Goal: Task Accomplishment & Management: Use online tool/utility

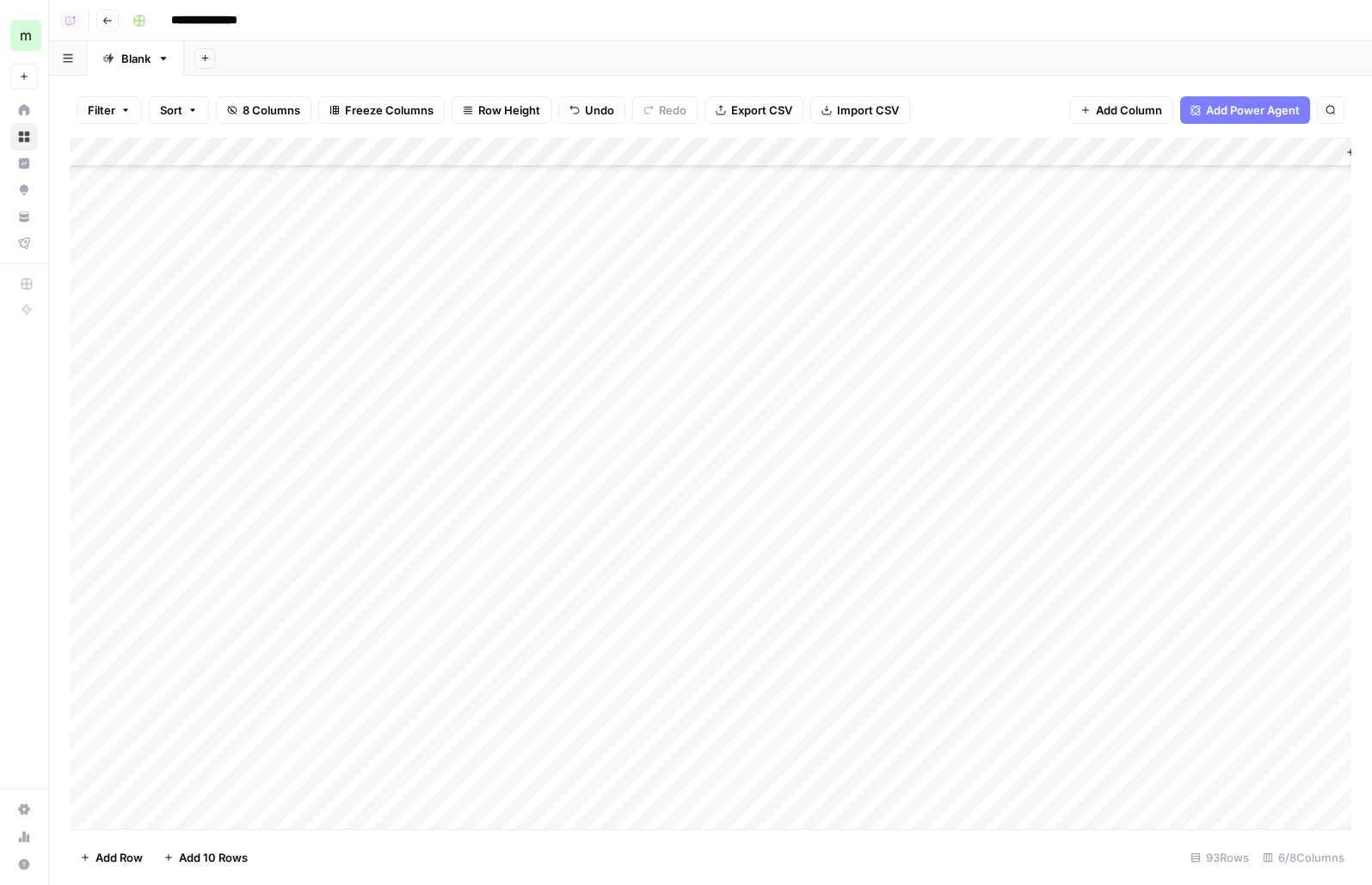
scroll to position [1678, 0]
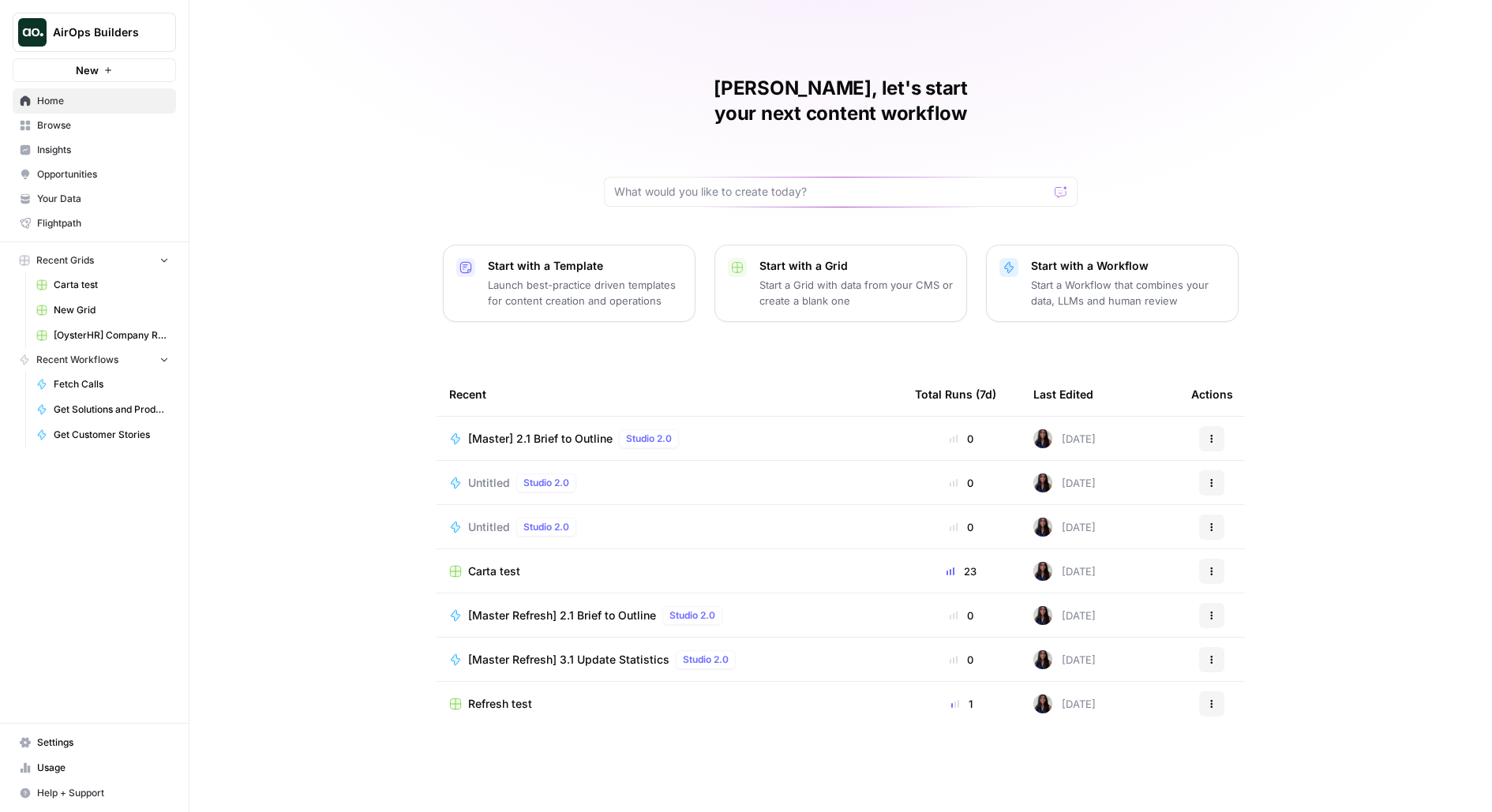
click at [180, 46] on div "AirOps Builders New" at bounding box center [94, 41] width 189 height 82
click at [139, 30] on span "AirOps Builders" at bounding box center [100, 32] width 96 height 16
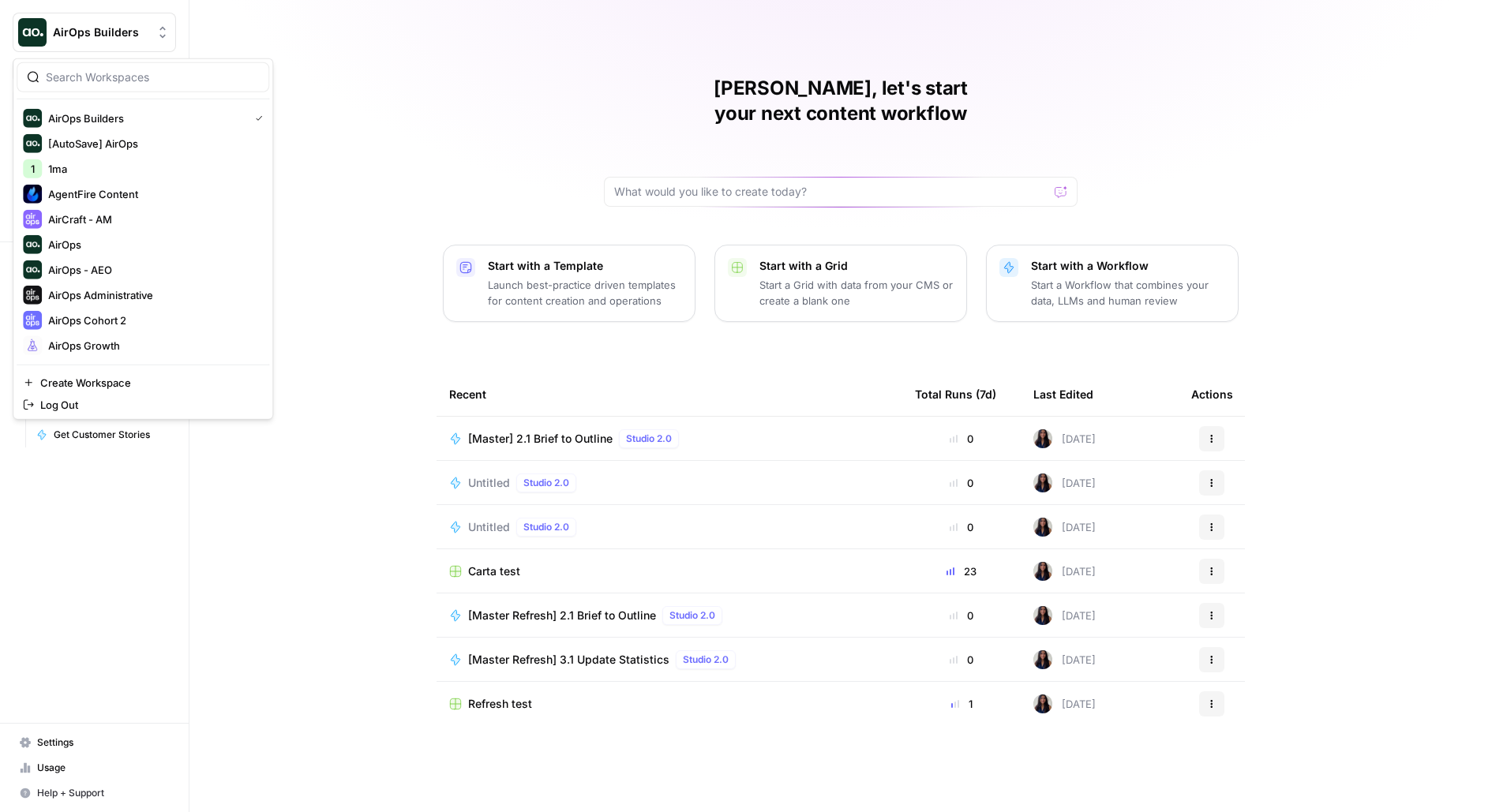
click at [358, 115] on div "[PERSON_NAME], let's start your next content workflow Start with a Template Lau…" at bounding box center [840, 406] width 1302 height 812
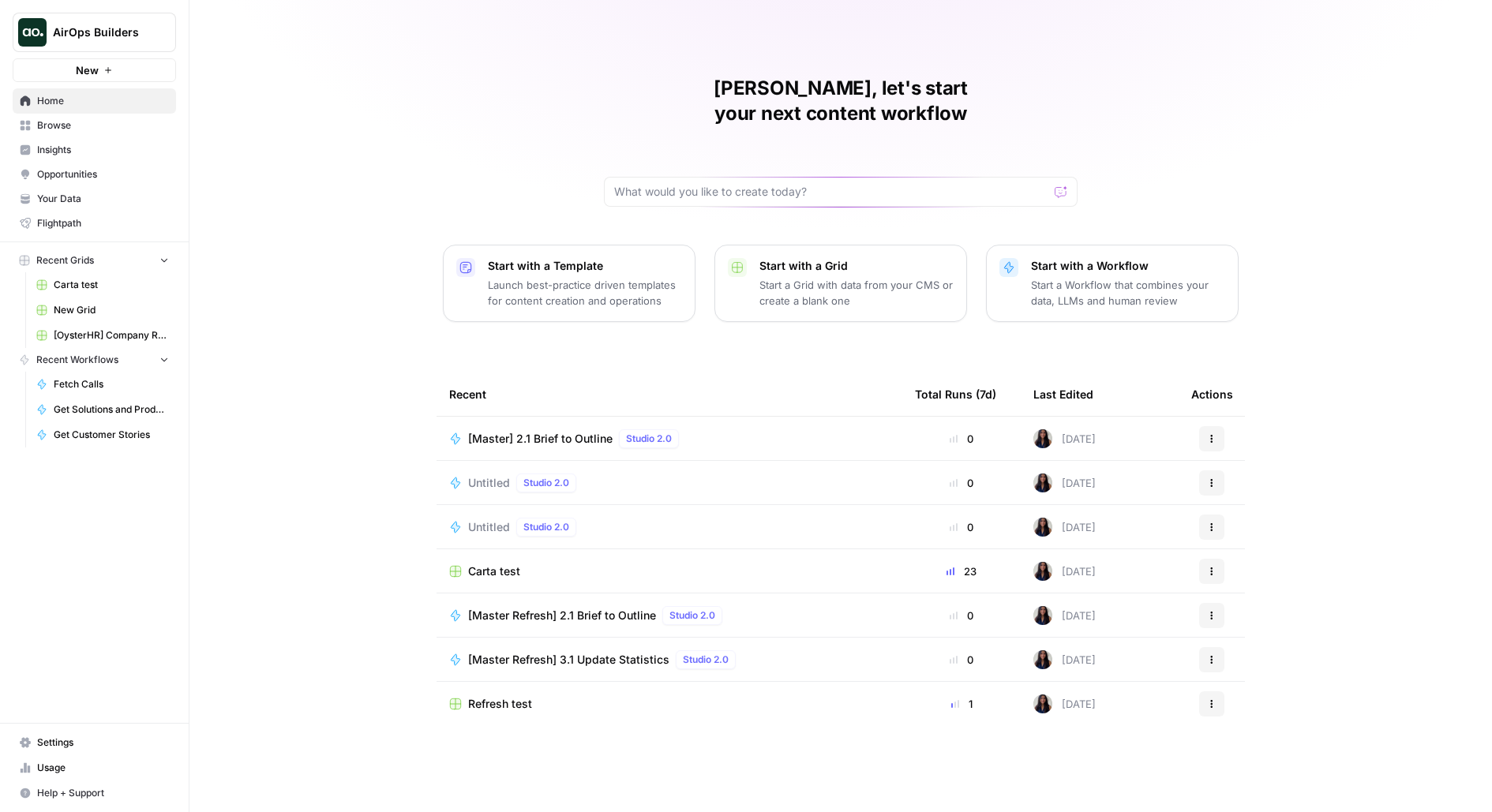
click at [155, 73] on button "New" at bounding box center [94, 70] width 163 height 23
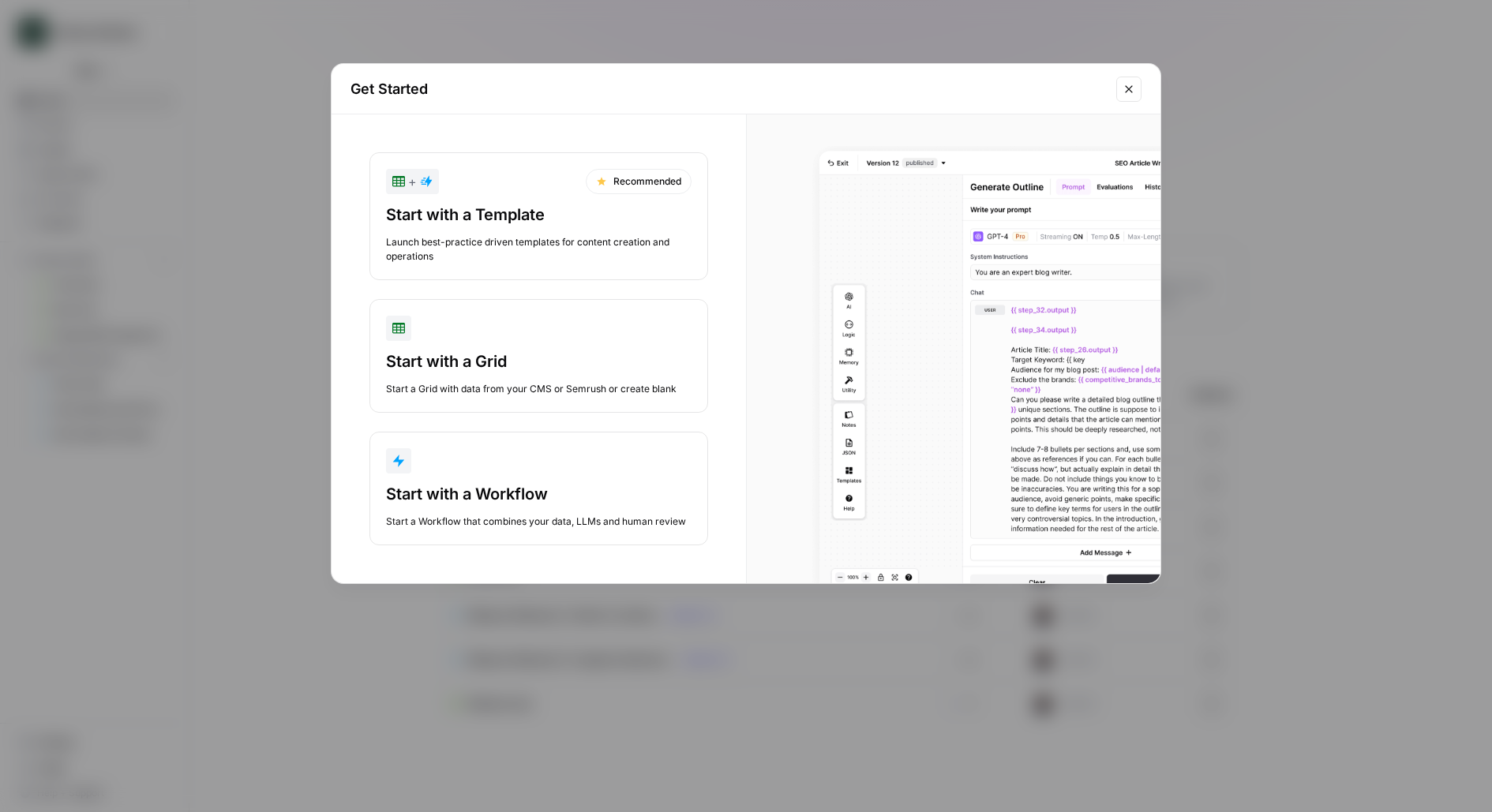
click at [543, 483] on div "Start with a Workflow" at bounding box center [538, 493] width 305 height 22
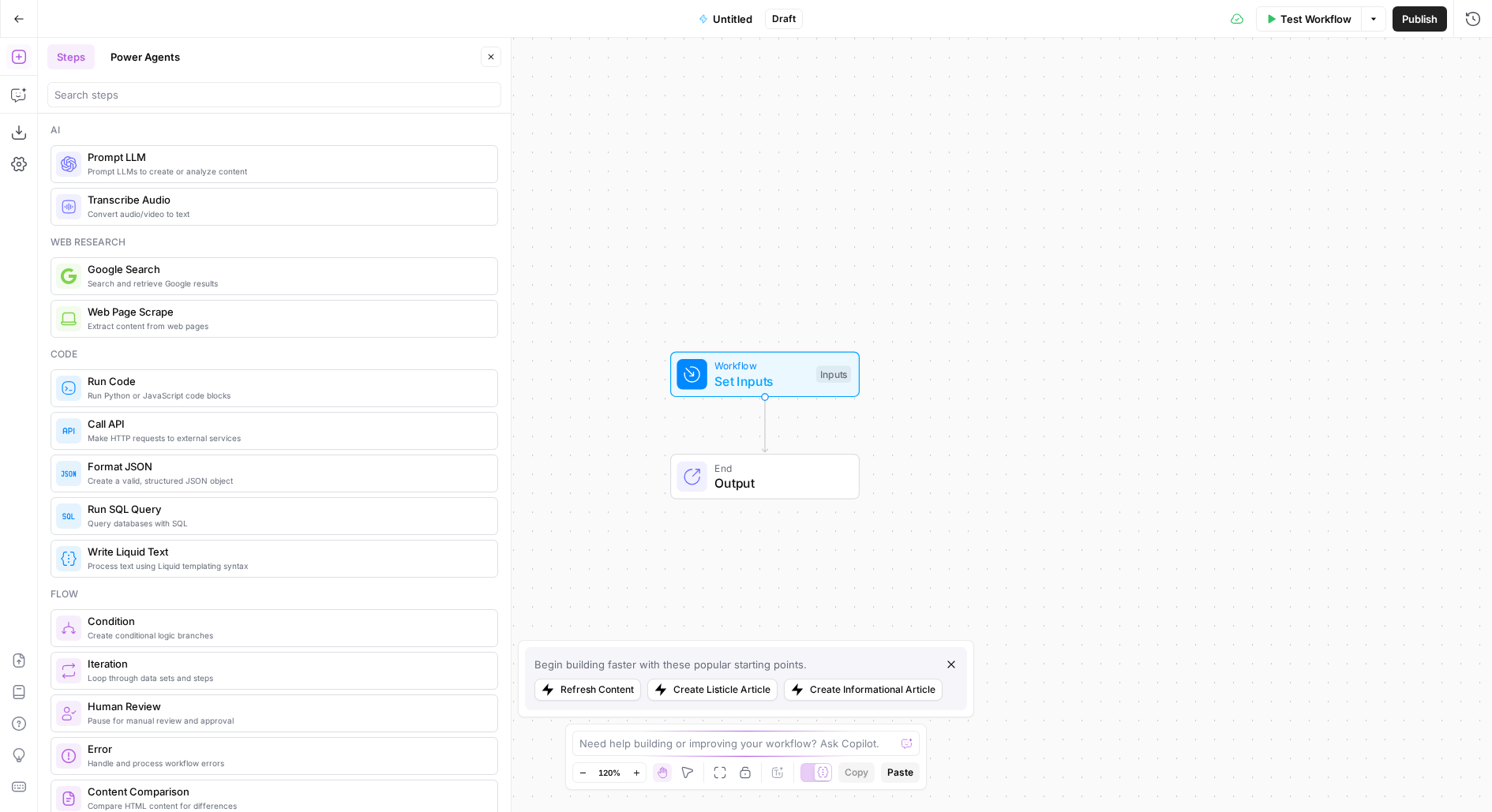
click at [809, 380] on div "Workflow Set Inputs Inputs" at bounding box center [763, 374] width 175 height 32
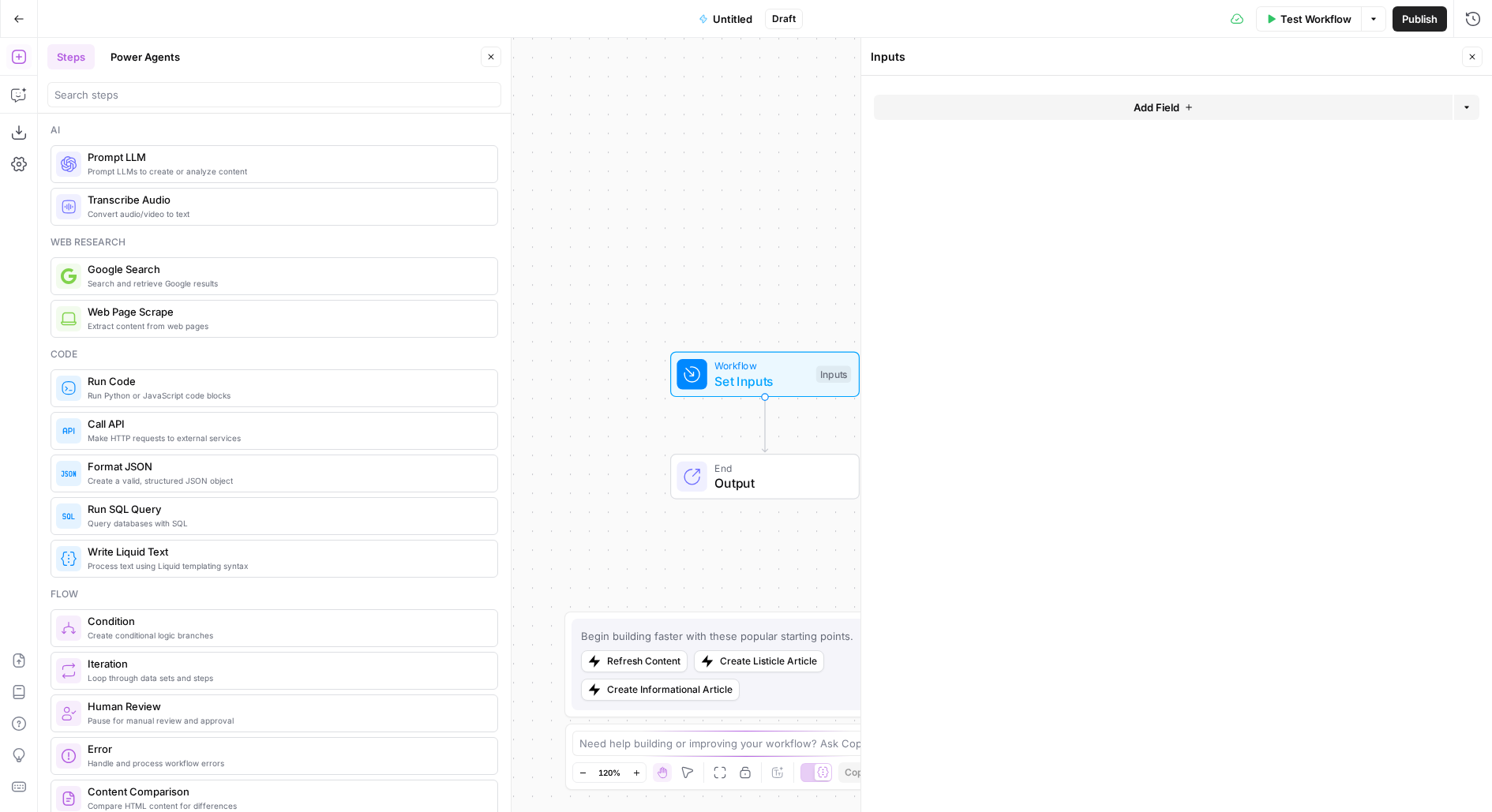
click at [1252, 100] on button "Add Field" at bounding box center [1163, 107] width 579 height 25
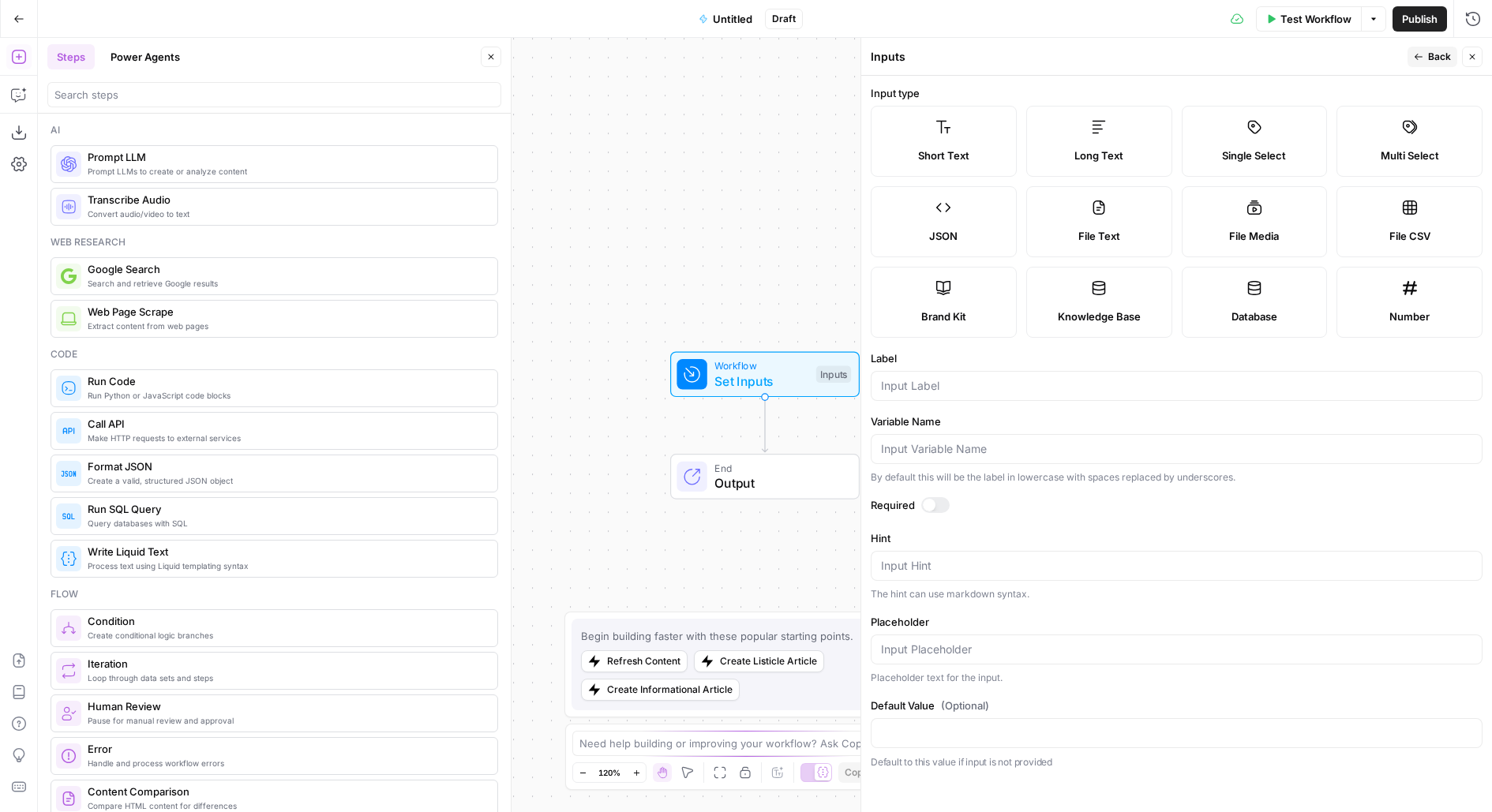
click at [1154, 230] on div "File Text" at bounding box center [1099, 236] width 119 height 16
type textarea "Supports .pdf, .txt, .docx, .md file types"
click at [1003, 393] on div at bounding box center [1176, 385] width 612 height 30
click at [910, 389] on input "Label" at bounding box center [1176, 386] width 591 height 16
type input "test"
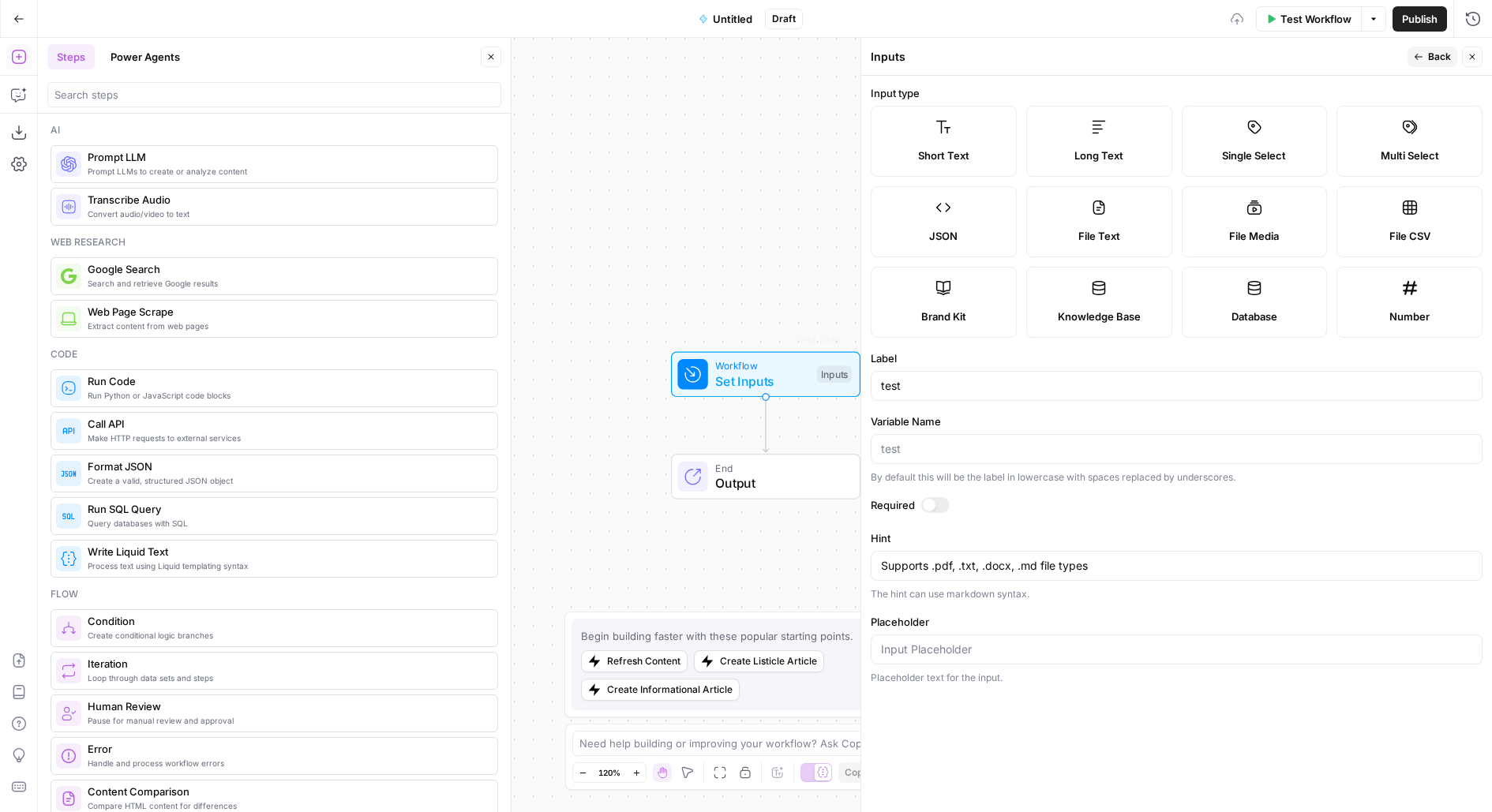
click at [666, 218] on div "Workflow Set Inputs Inputs Test Step End Output" at bounding box center [764, 424] width 1453 height 774
click at [1299, 26] on button "Test Workflow" at bounding box center [1308, 19] width 106 height 25
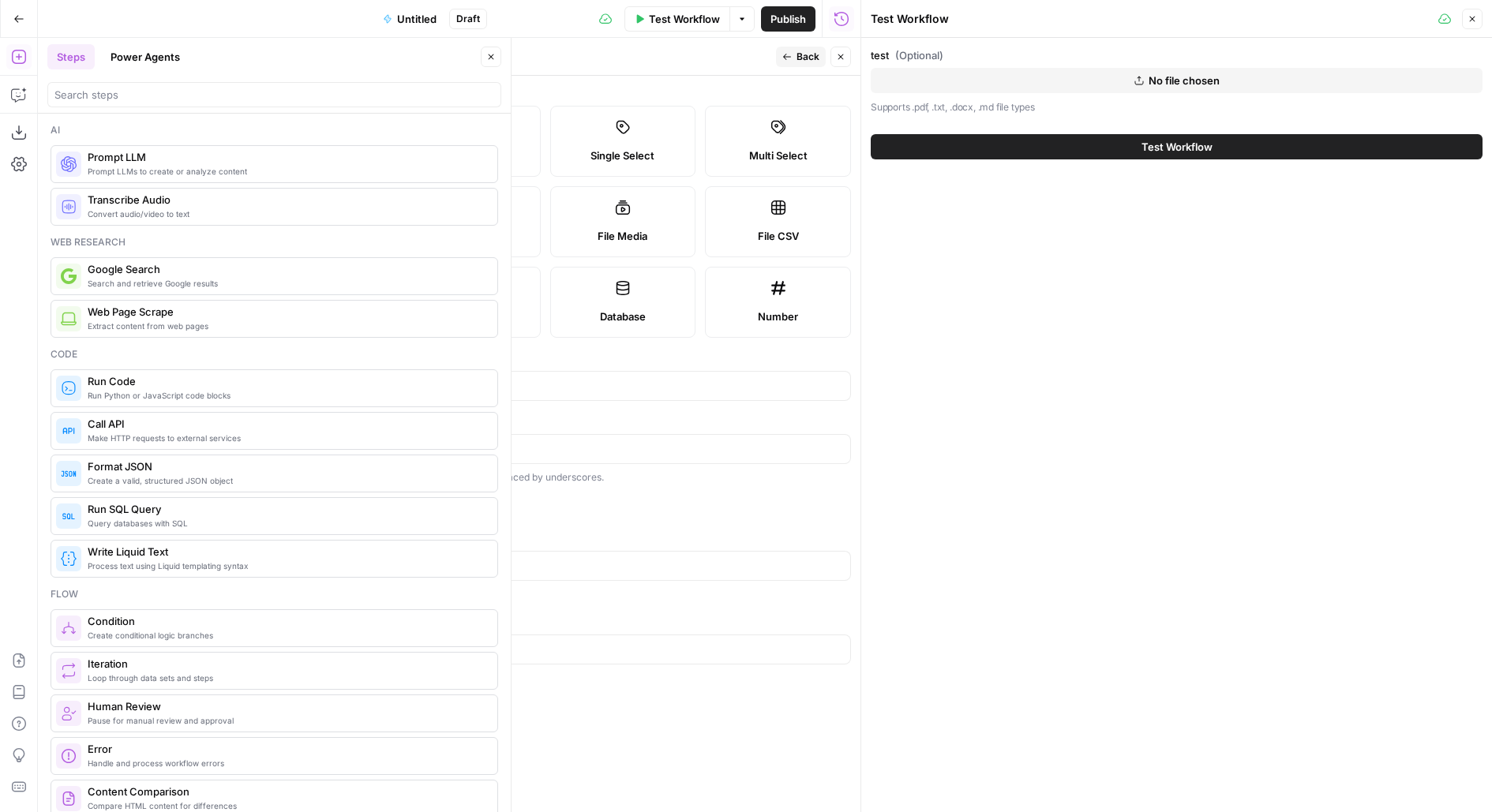
click at [1248, 90] on button "No file chosen" at bounding box center [1176, 81] width 612 height 25
click at [847, 52] on button "Close" at bounding box center [840, 56] width 21 height 21
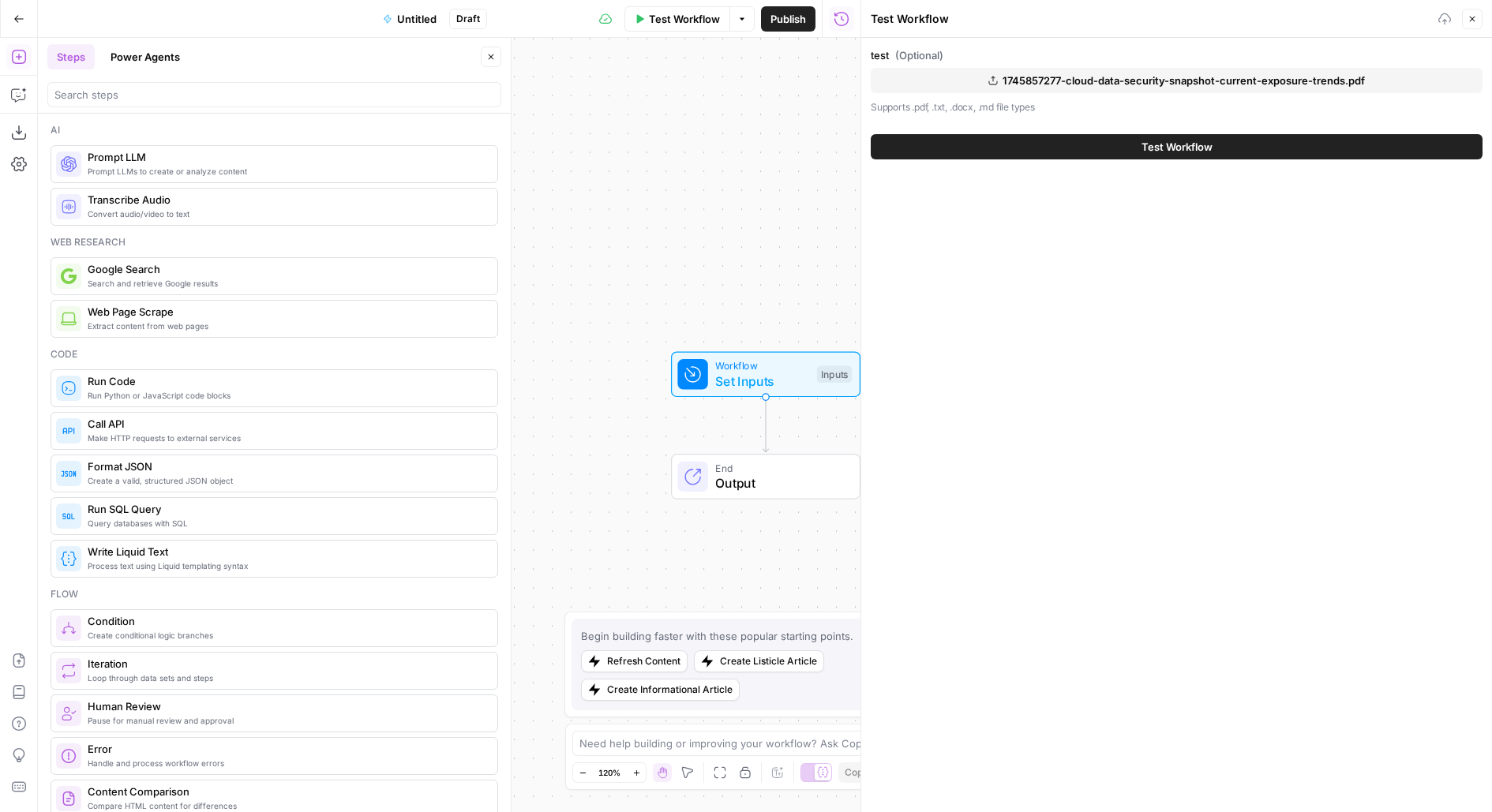
drag, startPoint x: 677, startPoint y: 261, endPoint x: 595, endPoint y: 155, distance: 134.0
click at [602, 156] on div "Workflow Set Inputs Inputs End Output" at bounding box center [449, 424] width 822 height 774
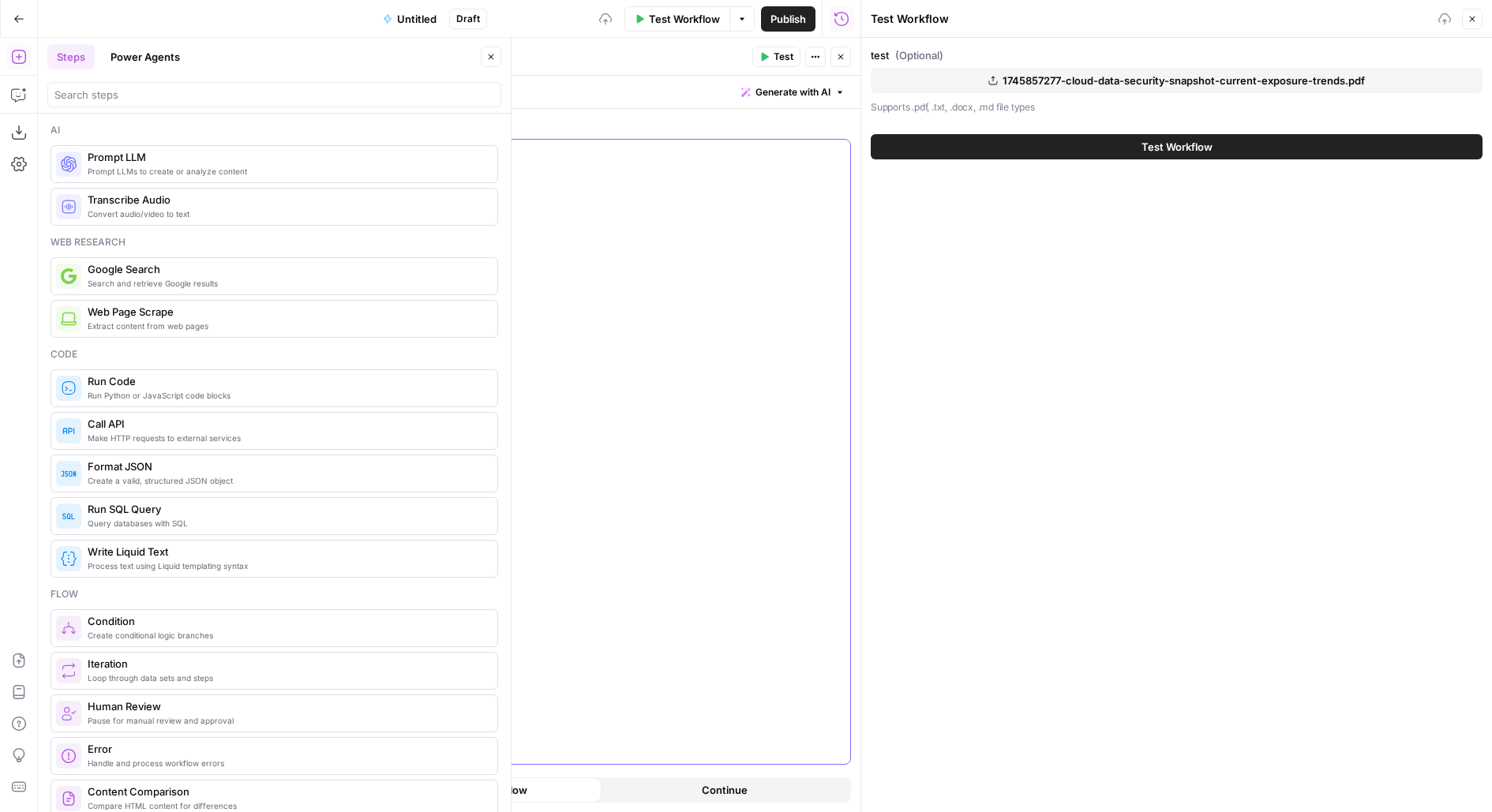
click at [661, 201] on div at bounding box center [544, 451] width 610 height 624
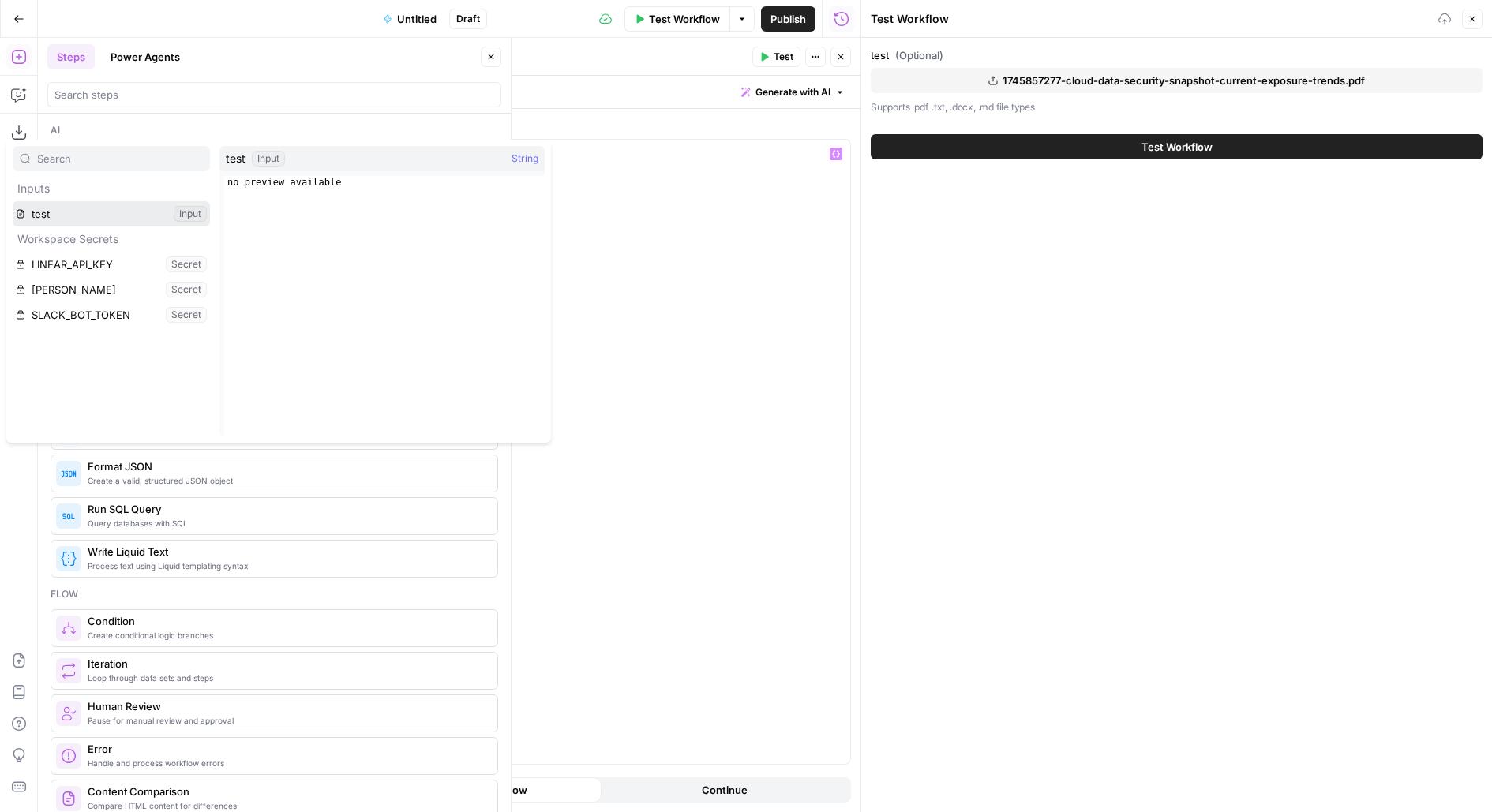
click at [13, 201] on button "Select variable test" at bounding box center [111, 214] width 197 height 25
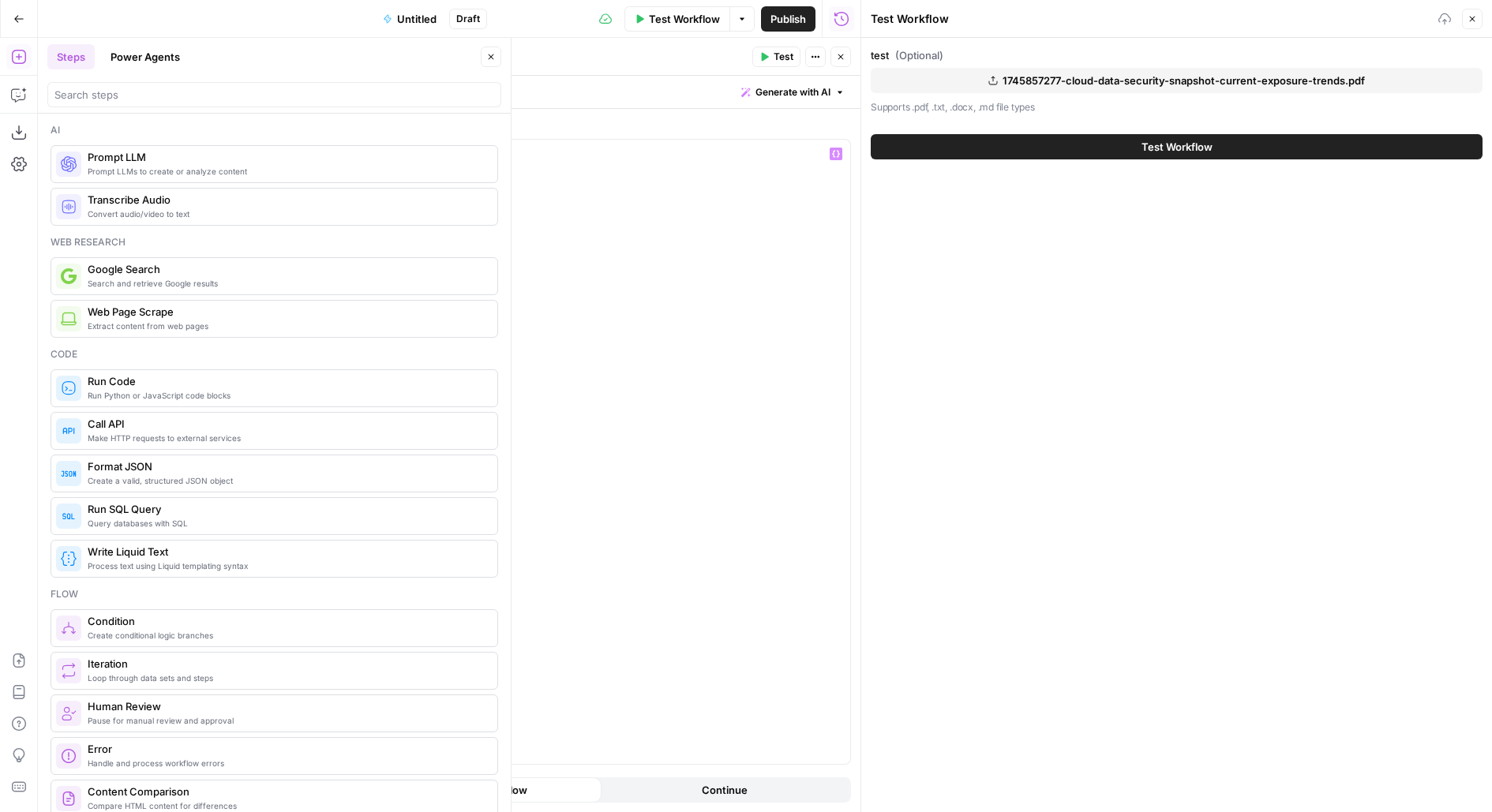
click at [781, 55] on span "Test" at bounding box center [784, 57] width 20 height 14
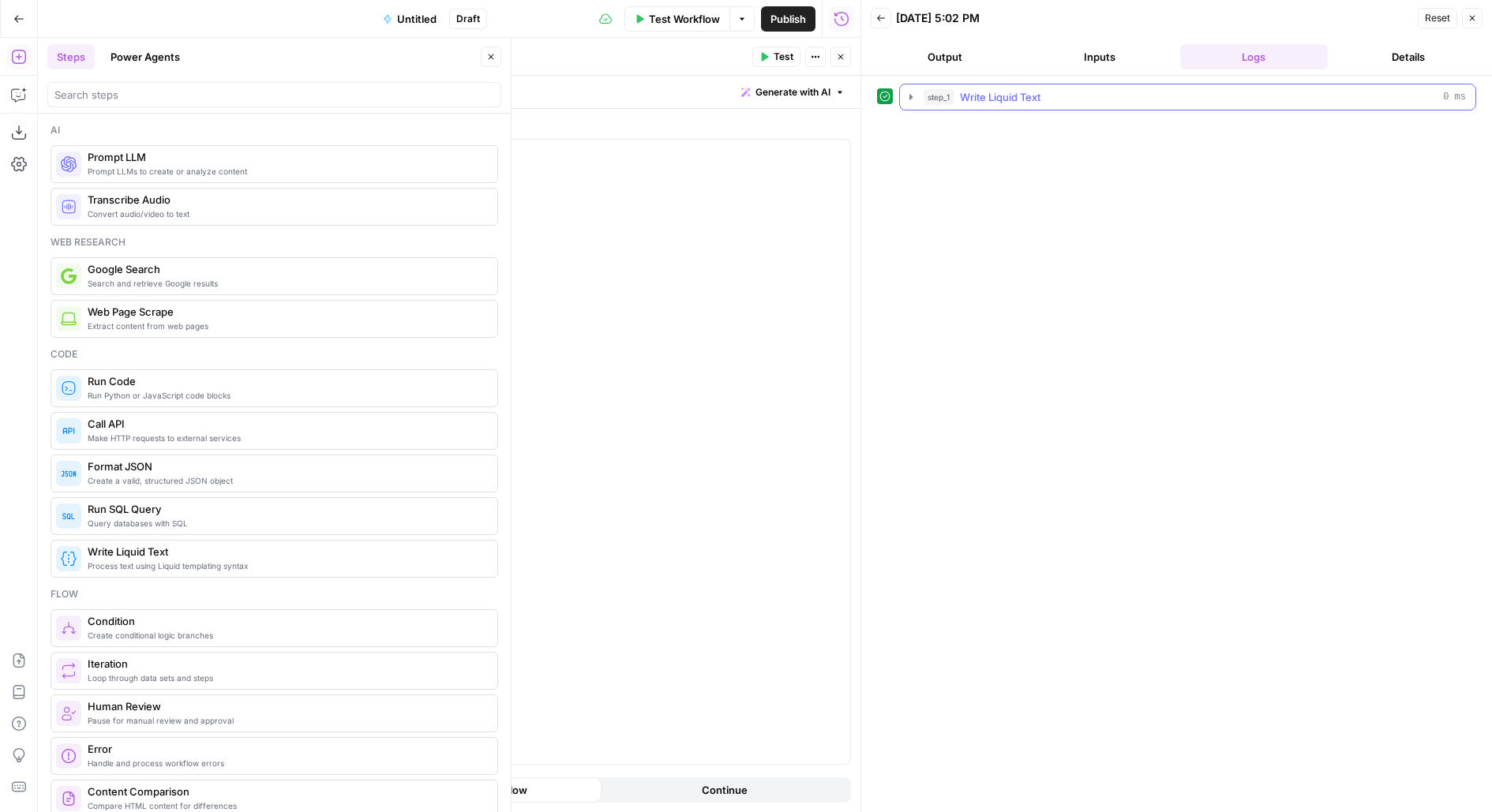
click at [1017, 101] on span "Write Liquid Text" at bounding box center [1000, 98] width 81 height 16
click at [416, 175] on div "** **** **" at bounding box center [544, 451] width 610 height 624
click at [375, 154] on p "** **** **" at bounding box center [544, 154] width 592 height 16
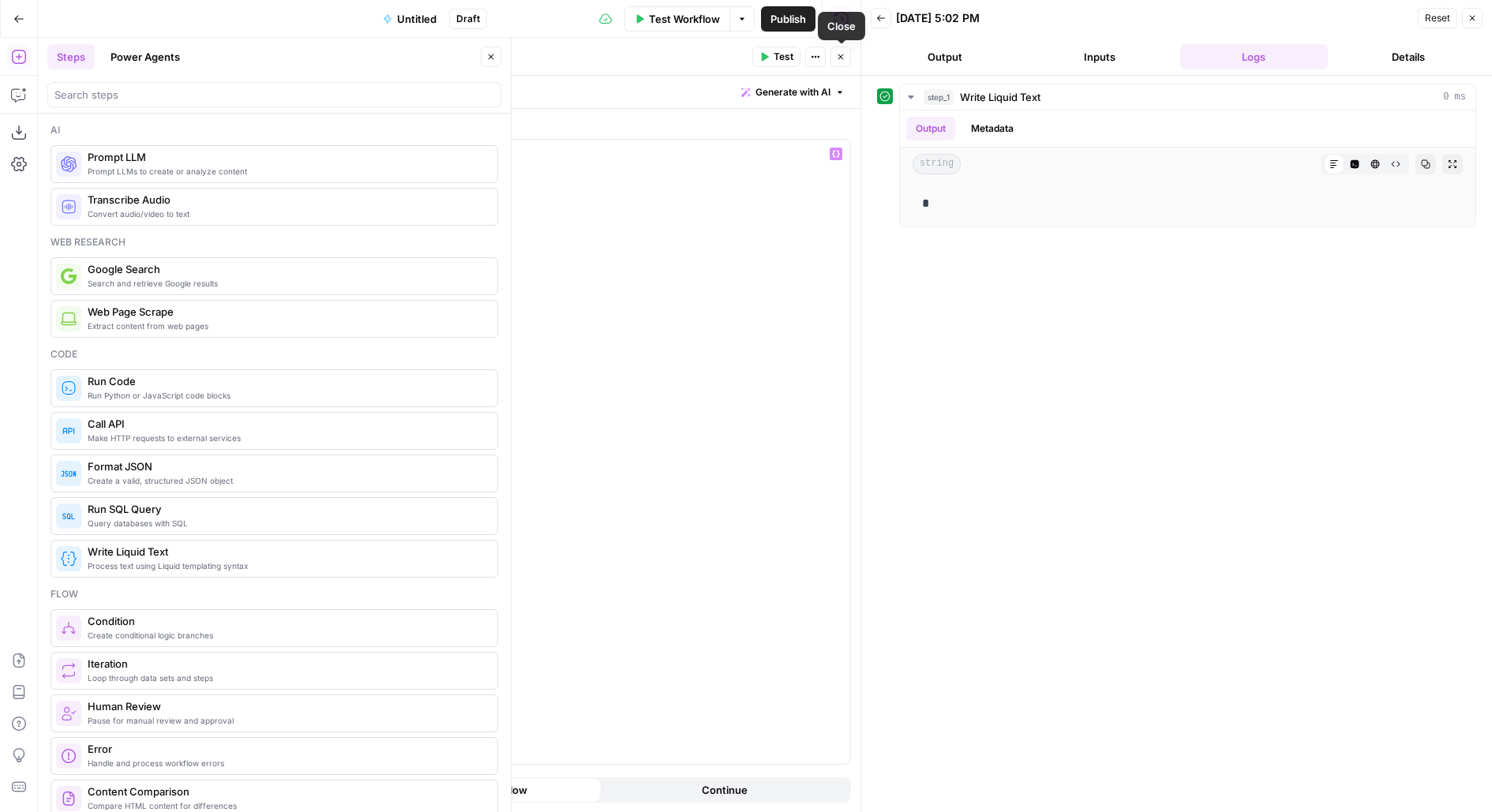
click at [842, 58] on icon "button" at bounding box center [841, 57] width 5 height 5
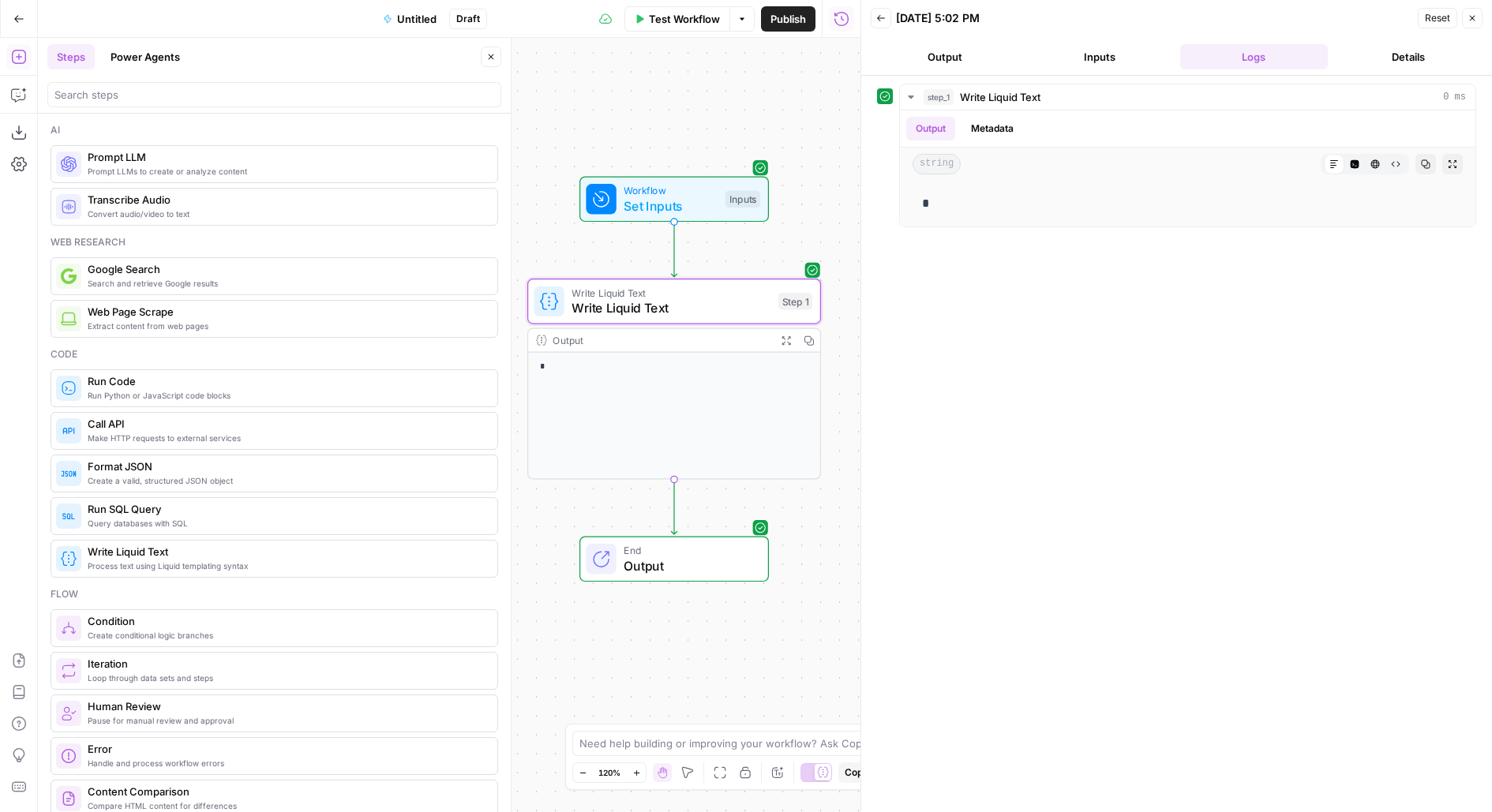
drag, startPoint x: 835, startPoint y: 309, endPoint x: 798, endPoint y: 183, distance: 131.3
click at [798, 183] on div "Workflow Set Inputs Inputs Write Liquid Text Write Liquid Text Step 1 Output Ex…" at bounding box center [449, 424] width 822 height 774
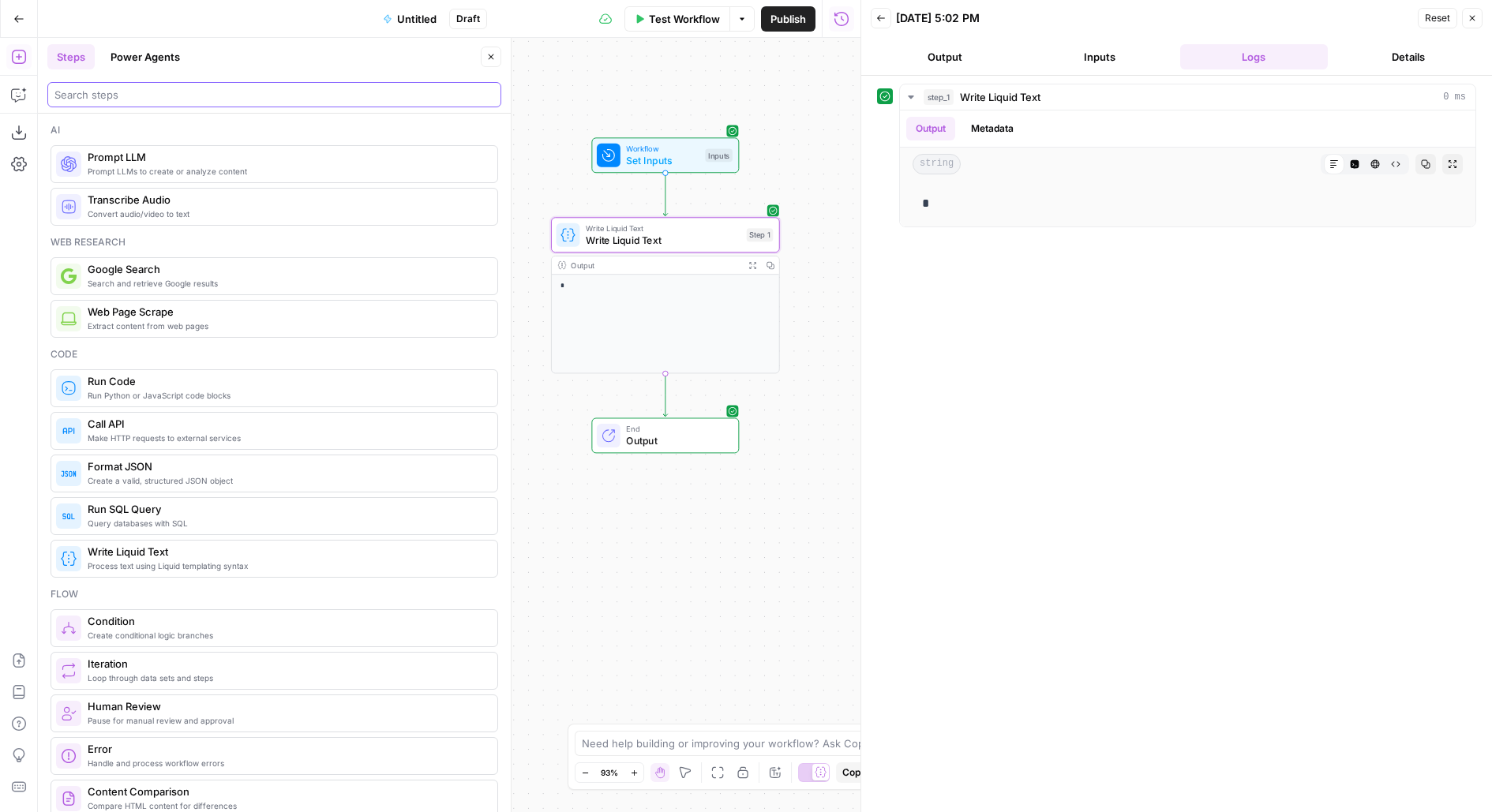
click at [276, 97] on input "search" at bounding box center [274, 95] width 440 height 16
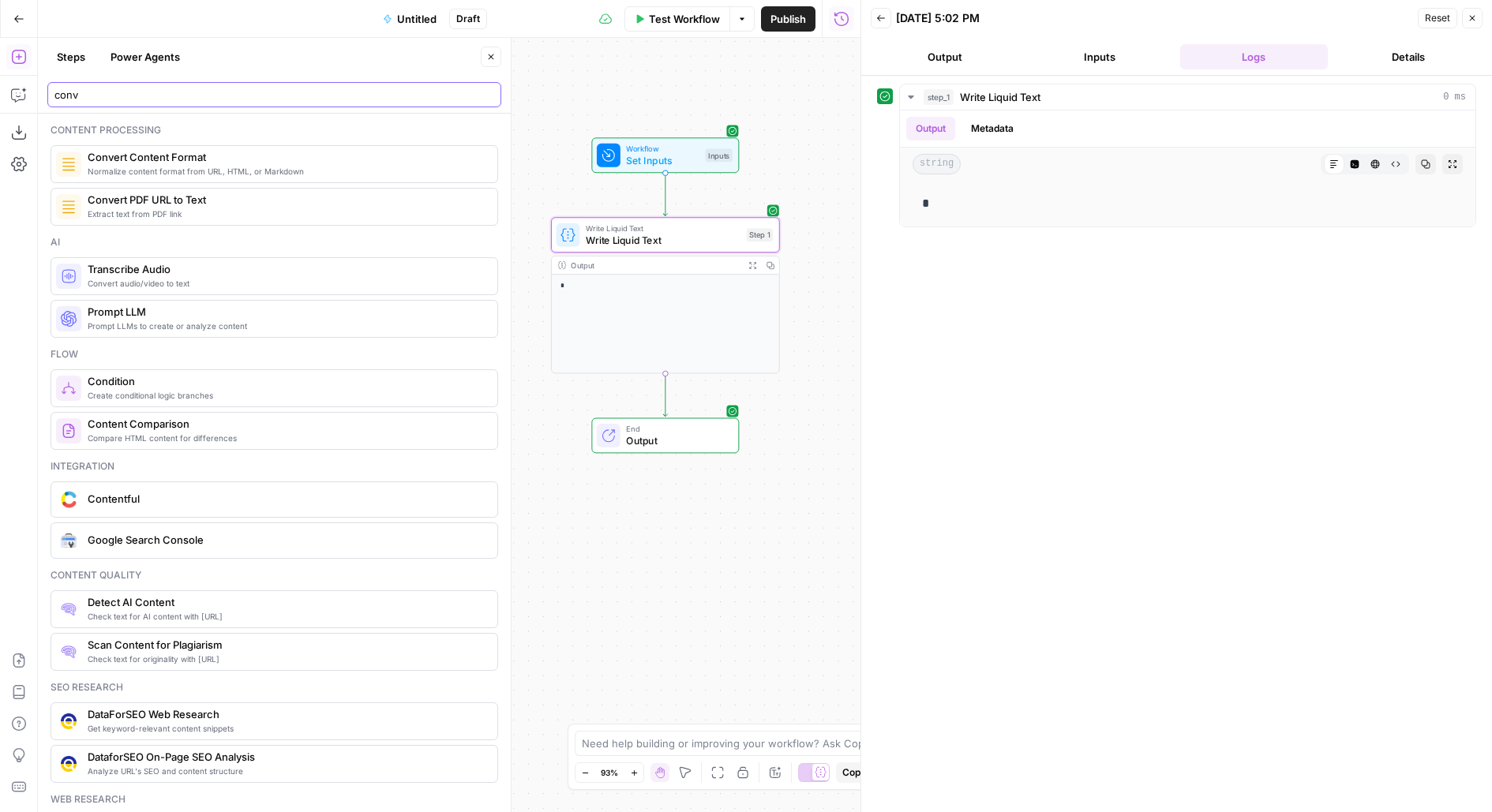
type input "conv"
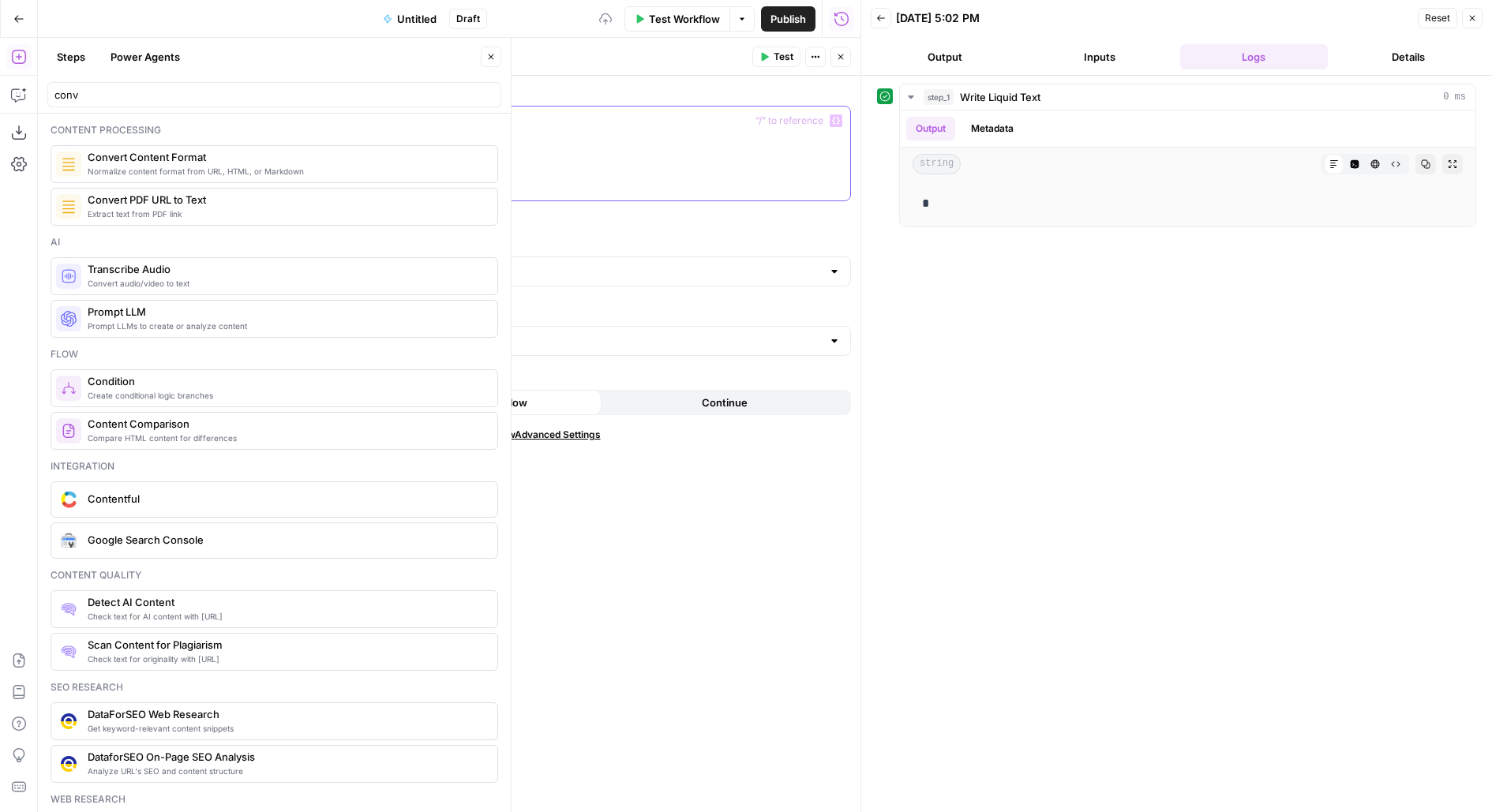
click at [347, 149] on div at bounding box center [544, 153] width 610 height 94
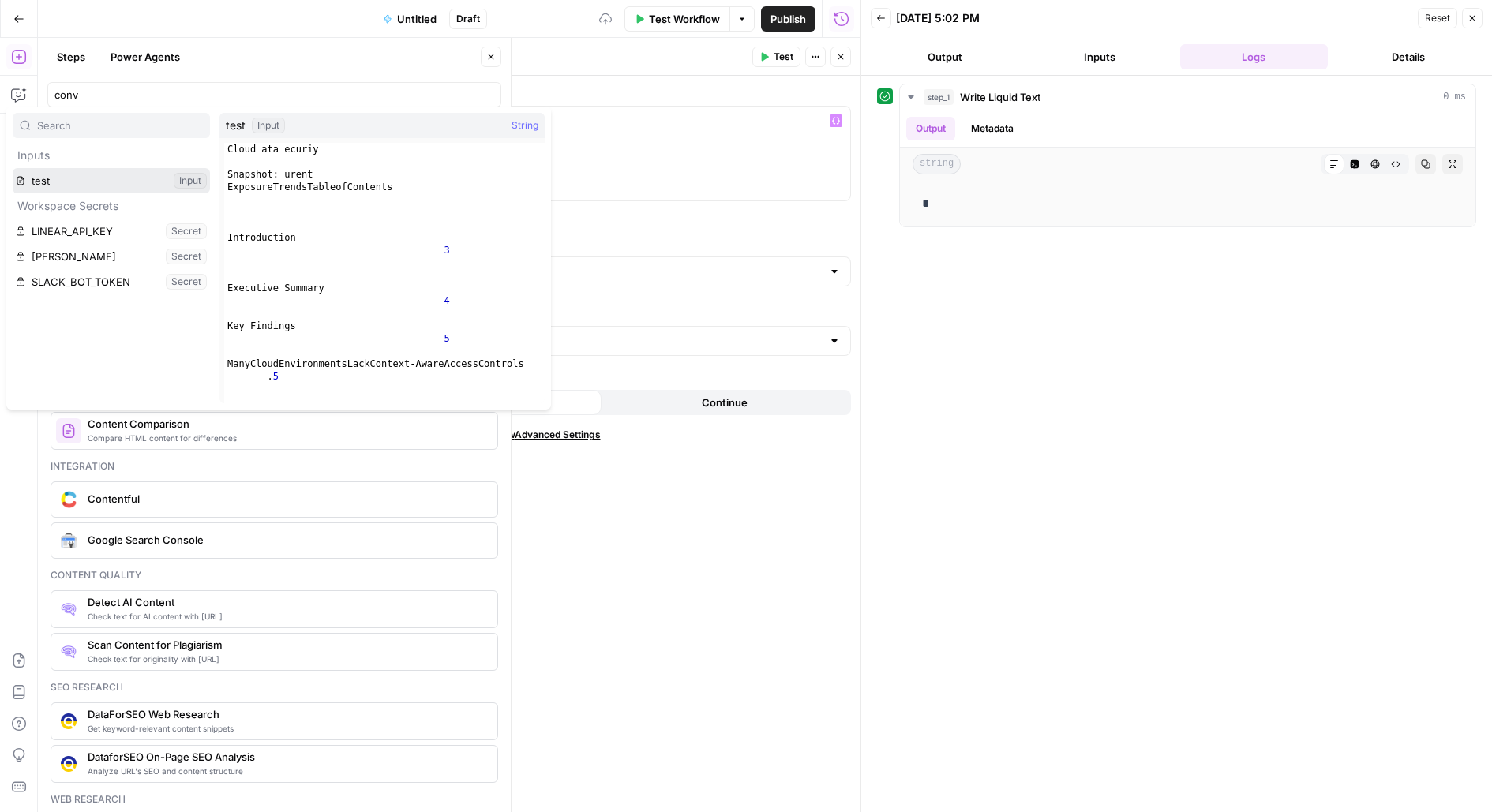
click at [13, 168] on button "Select variable test" at bounding box center [111, 181] width 197 height 25
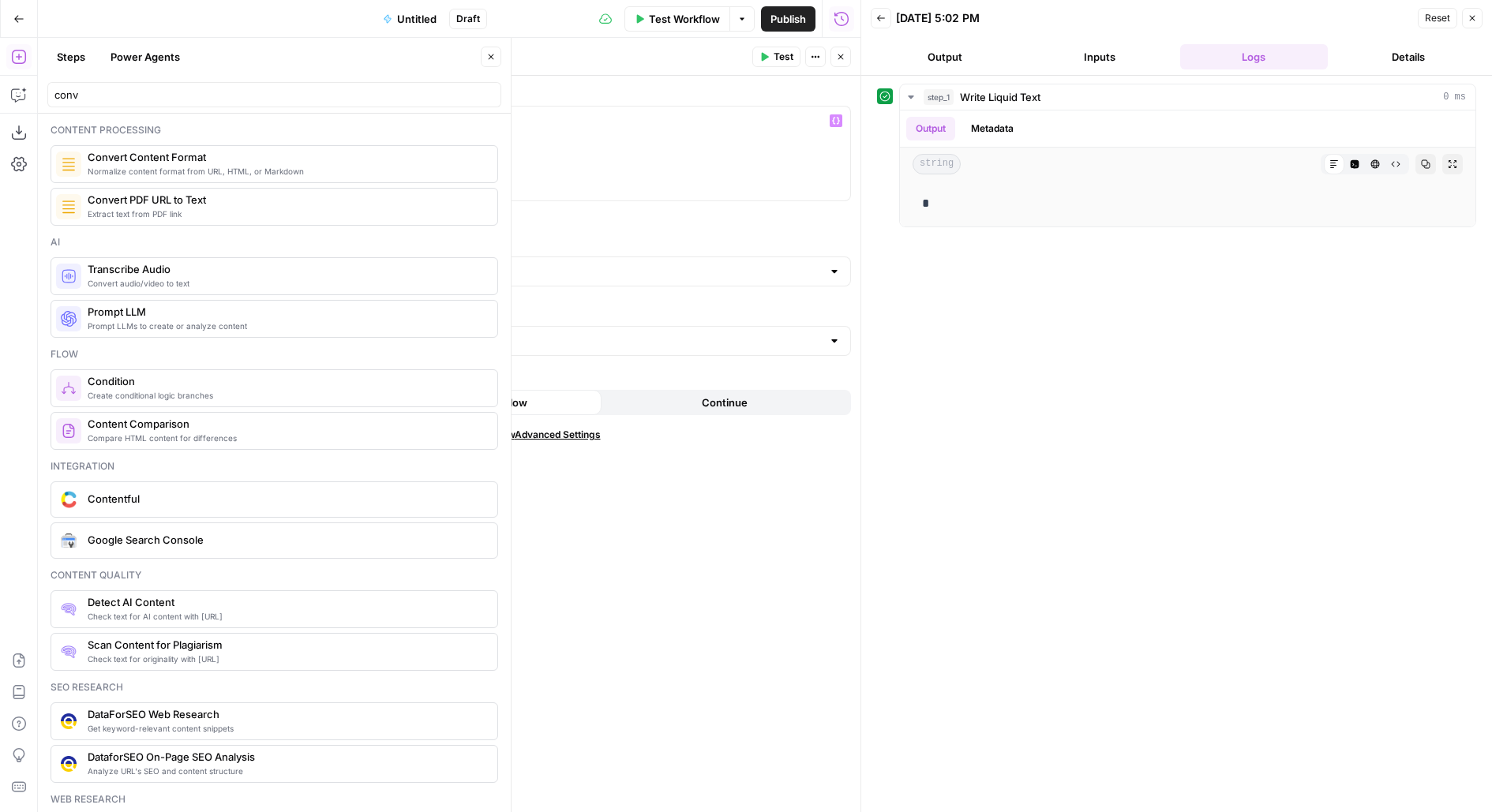
click at [789, 61] on span "Test" at bounding box center [784, 57] width 20 height 14
click at [488, 55] on icon "button" at bounding box center [491, 57] width 5 height 5
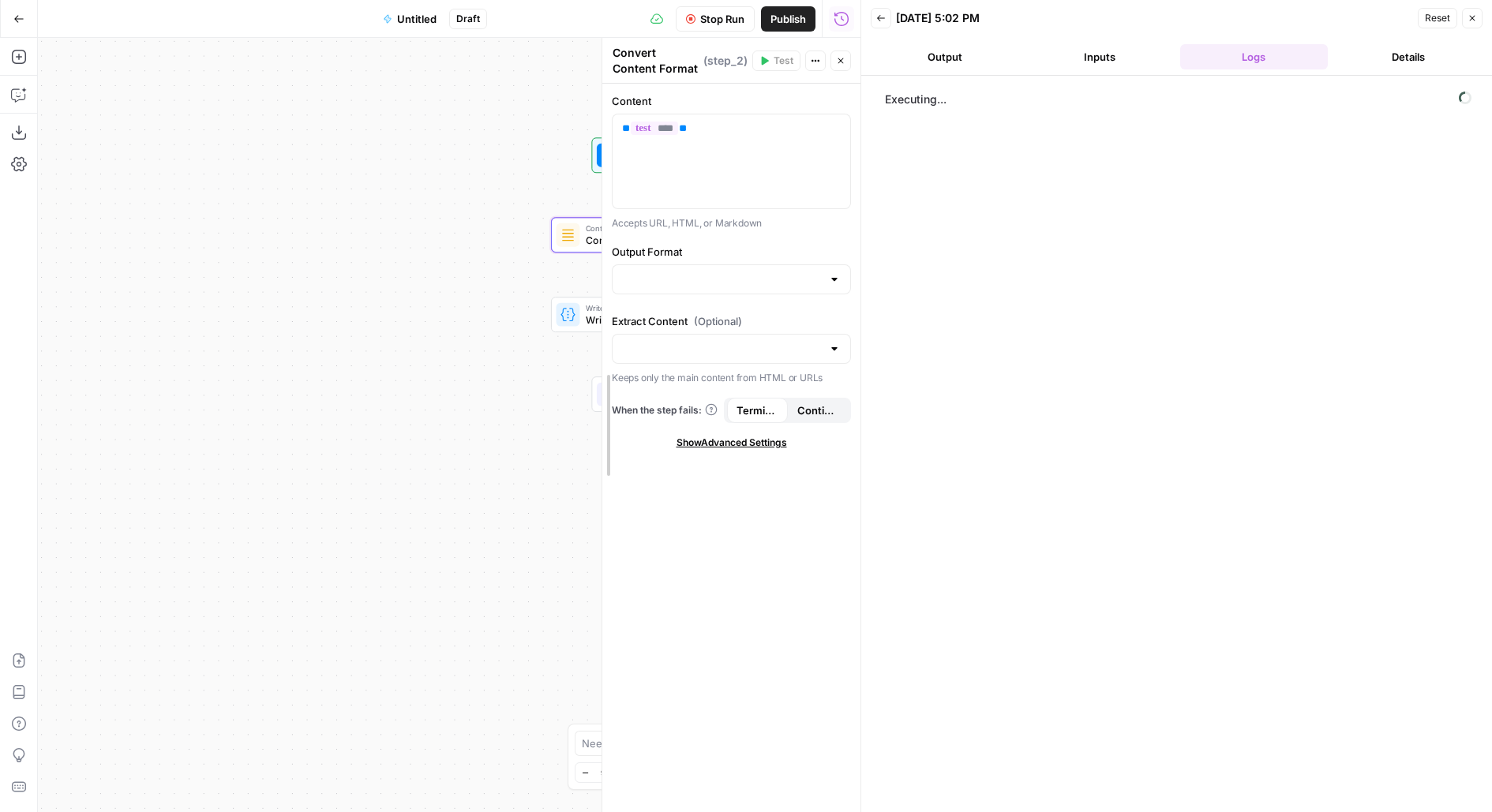
drag, startPoint x: 227, startPoint y: 119, endPoint x: 601, endPoint y: 119, distance: 374.0
click at [601, 119] on div at bounding box center [603, 424] width 16 height 774
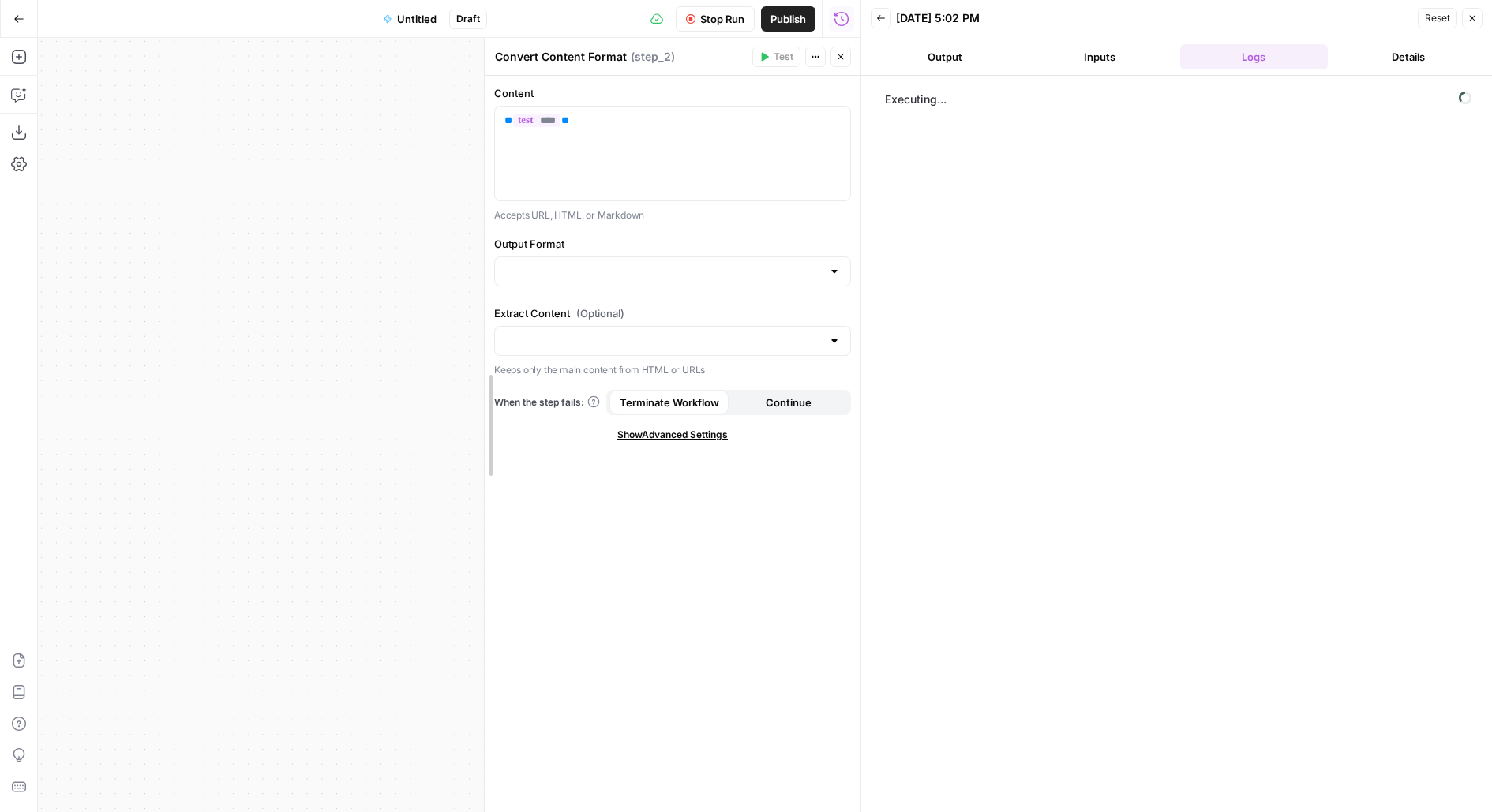
drag, startPoint x: 601, startPoint y: 122, endPoint x: 293, endPoint y: 124, distance: 308.0
click at [476, 124] on div at bounding box center [484, 424] width 16 height 774
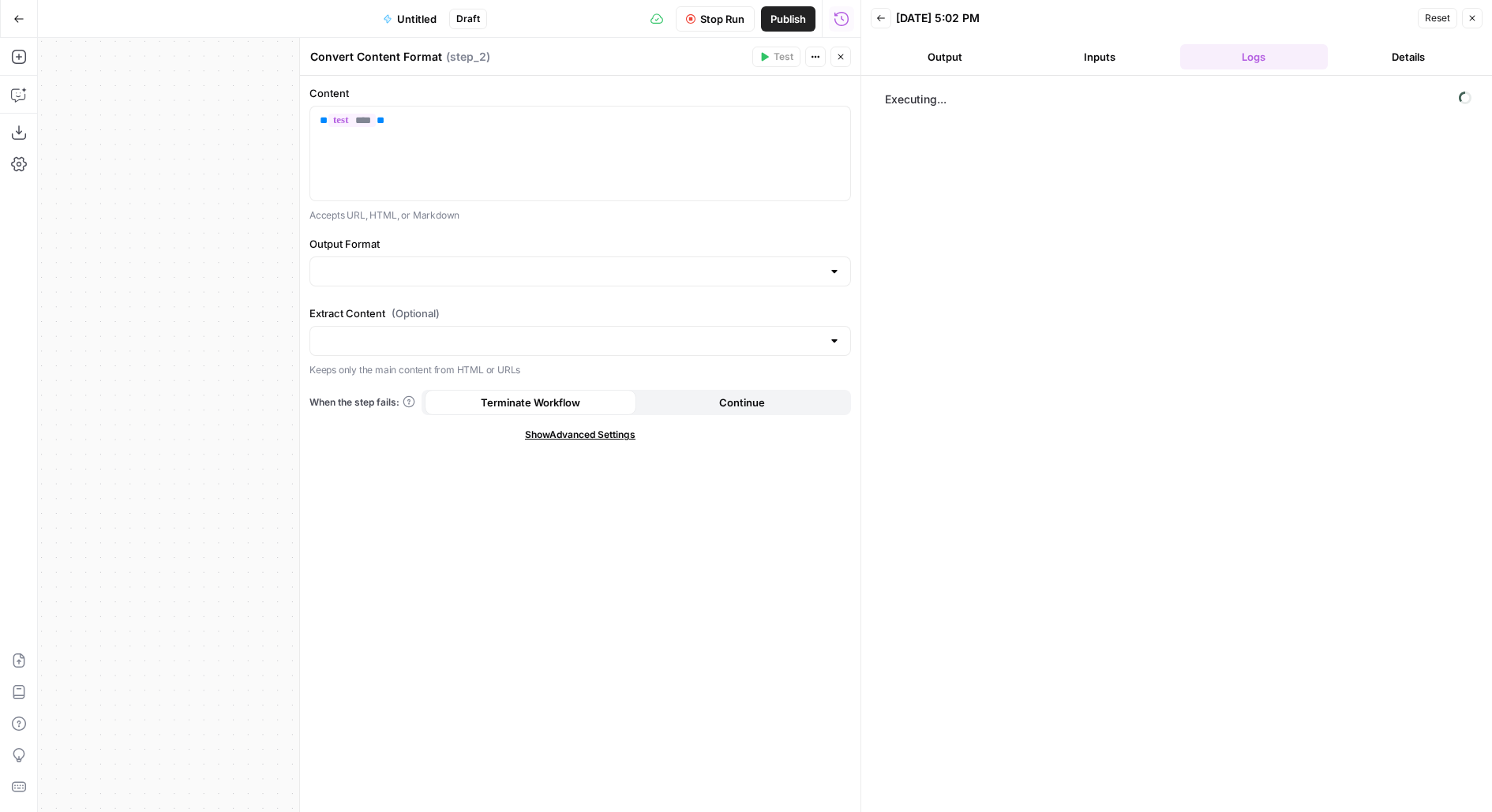
click at [1085, 70] on header "Back [DATE] 5:02 PM Reset Close Output Inputs Logs Details" at bounding box center [1176, 38] width 630 height 76
click at [1085, 65] on button "Inputs" at bounding box center [1100, 56] width 149 height 25
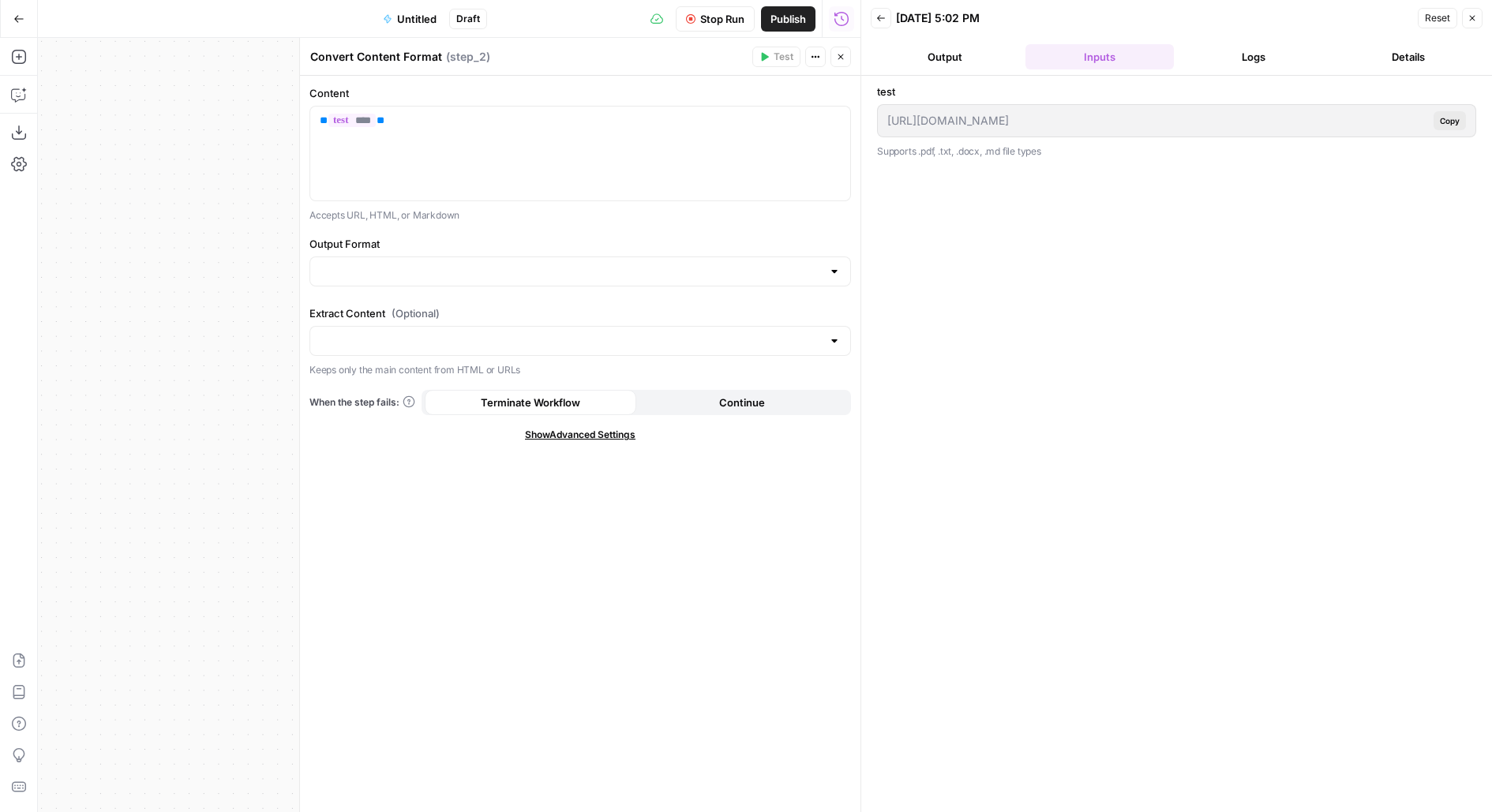
click at [1238, 51] on button "Logs" at bounding box center [1254, 56] width 149 height 25
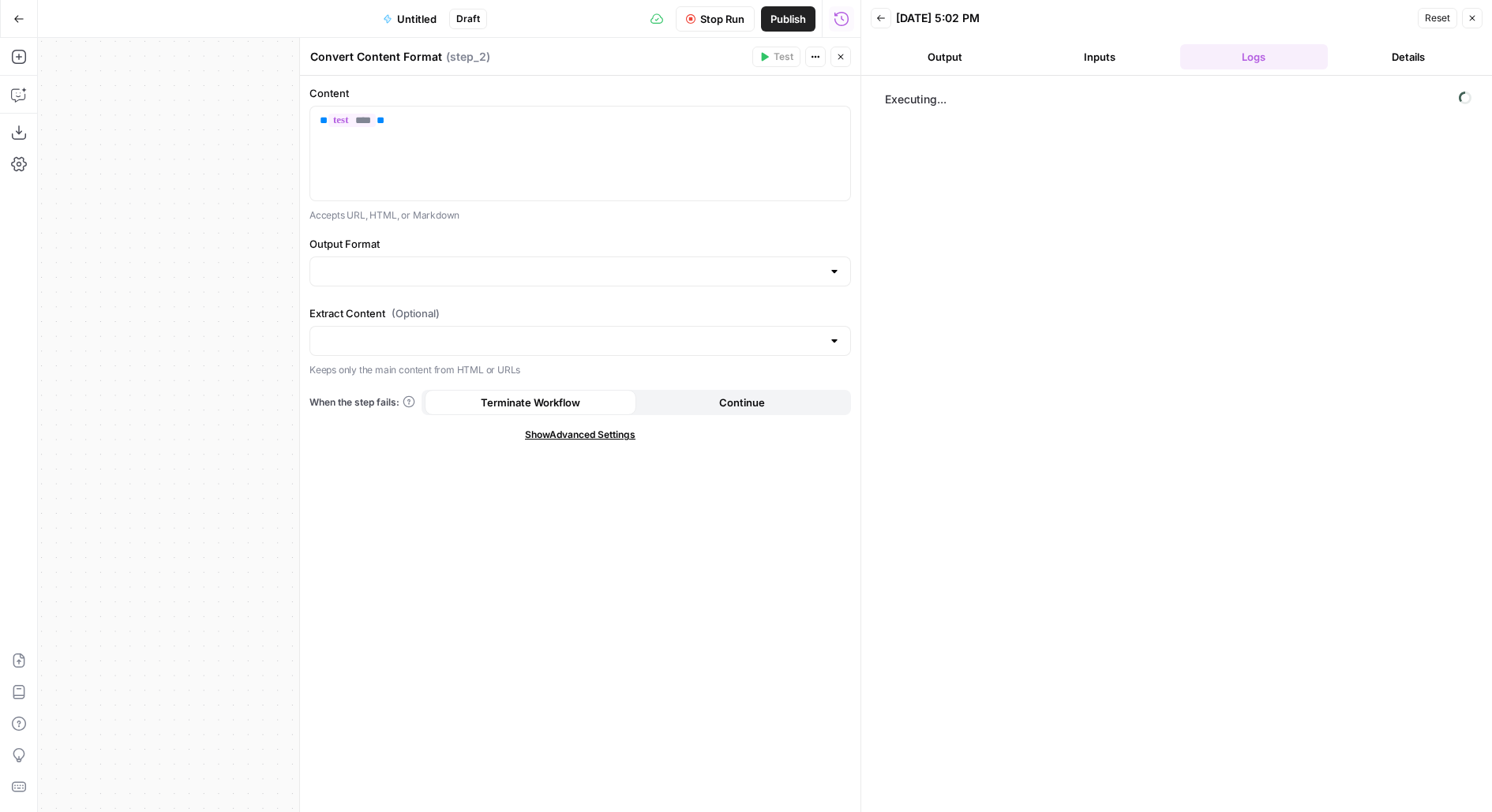
click at [31, 56] on div "Add Steps Copilot Download as JSON Settings Import JSON AirOps Academy Help Giv…" at bounding box center [19, 424] width 38 height 774
